Goal: Information Seeking & Learning: Learn about a topic

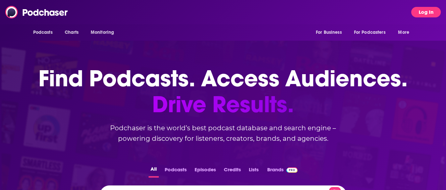
click at [419, 12] on button "Log In" at bounding box center [426, 12] width 30 height 11
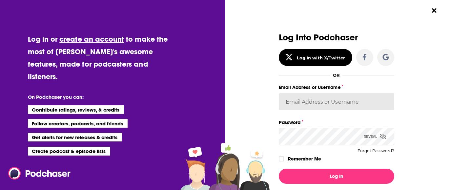
type input "[EMAIL_ADDRESS][DOMAIN_NAME]"
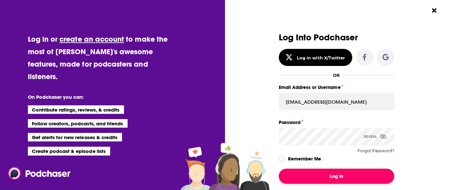
click at [326, 176] on button "Log In" at bounding box center [337, 176] width 116 height 15
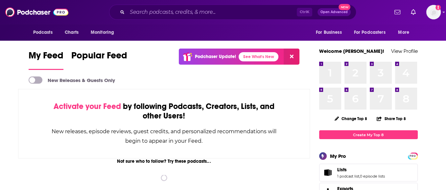
click at [126, 11] on div "Ctrl K Open Advanced New" at bounding box center [232, 12] width 247 height 15
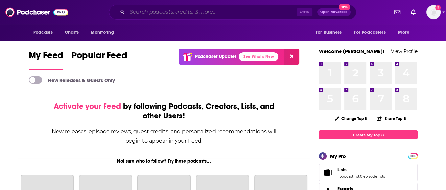
click at [158, 11] on input "Search podcasts, credits, & more..." at bounding box center [211, 12] width 169 height 11
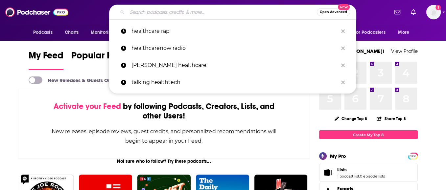
paste input "Self-Funded With [PERSON_NAME]"
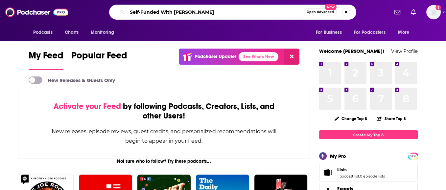
type input "Self-Funded With [PERSON_NAME]"
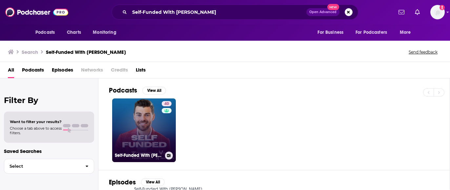
click at [147, 127] on link "40 Self-Funded With [PERSON_NAME]" at bounding box center [144, 130] width 64 height 64
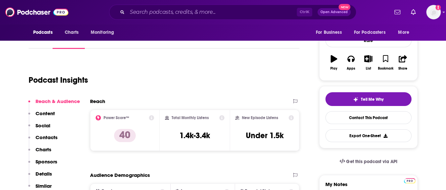
scroll to position [109, 0]
